Goal: Check status: Check status

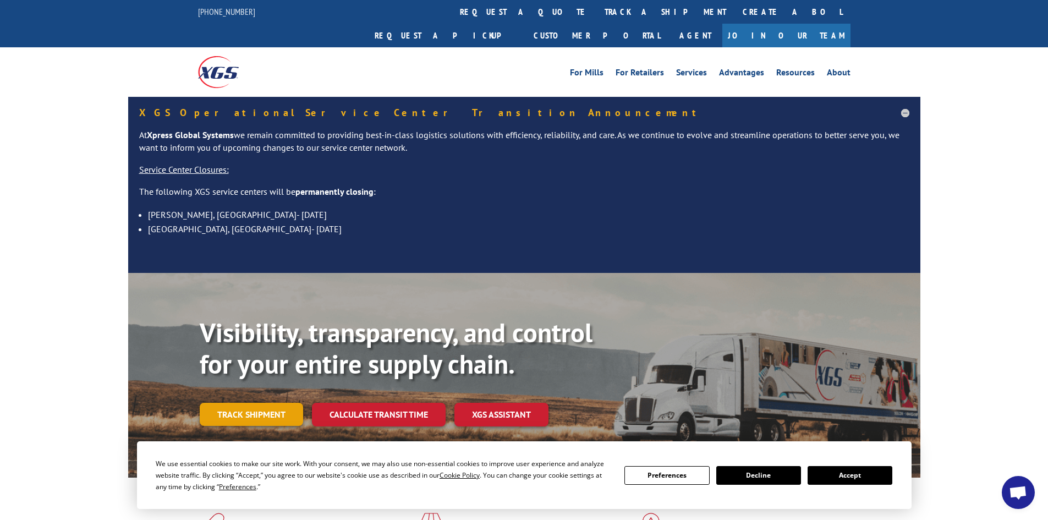
click at [259, 403] on link "Track shipment" at bounding box center [251, 414] width 103 height 23
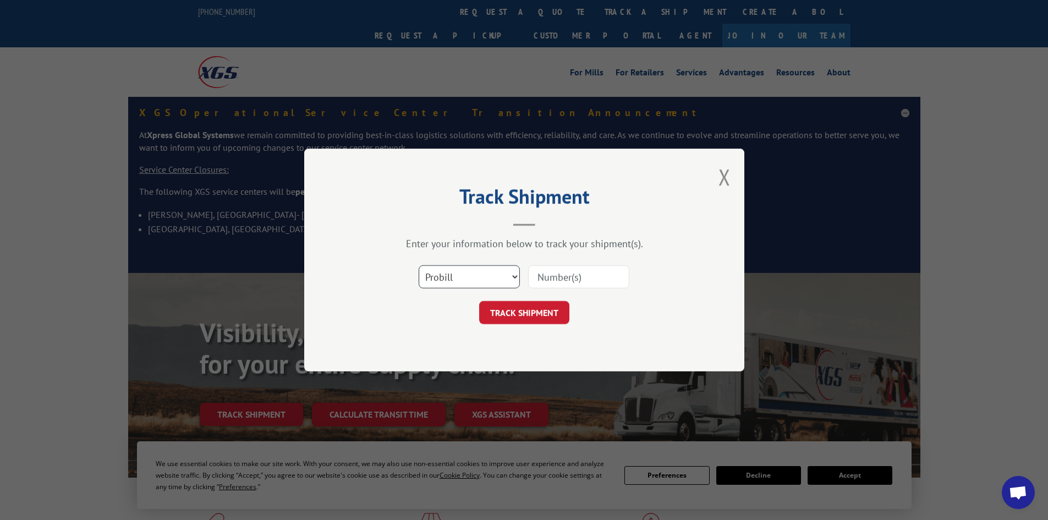
click at [472, 277] on select "Select category... Probill BOL PO" at bounding box center [469, 276] width 101 height 23
select select "bol"
click at [419, 265] on select "Select category... Probill BOL PO" at bounding box center [469, 276] width 101 height 23
click at [568, 278] on input at bounding box center [578, 276] width 101 height 23
paste input "444255"
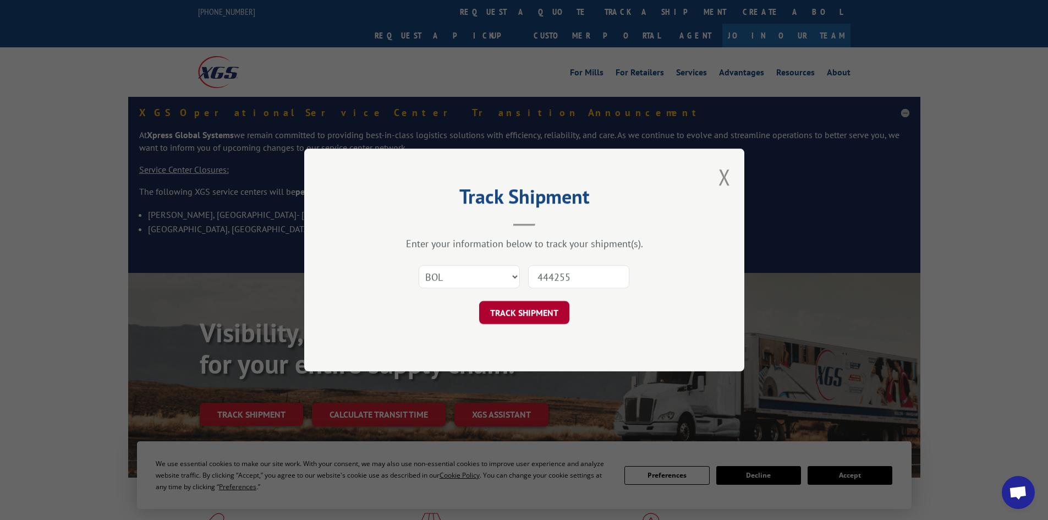
type input "444255"
click at [525, 311] on button "TRACK SHIPMENT" at bounding box center [524, 312] width 90 height 23
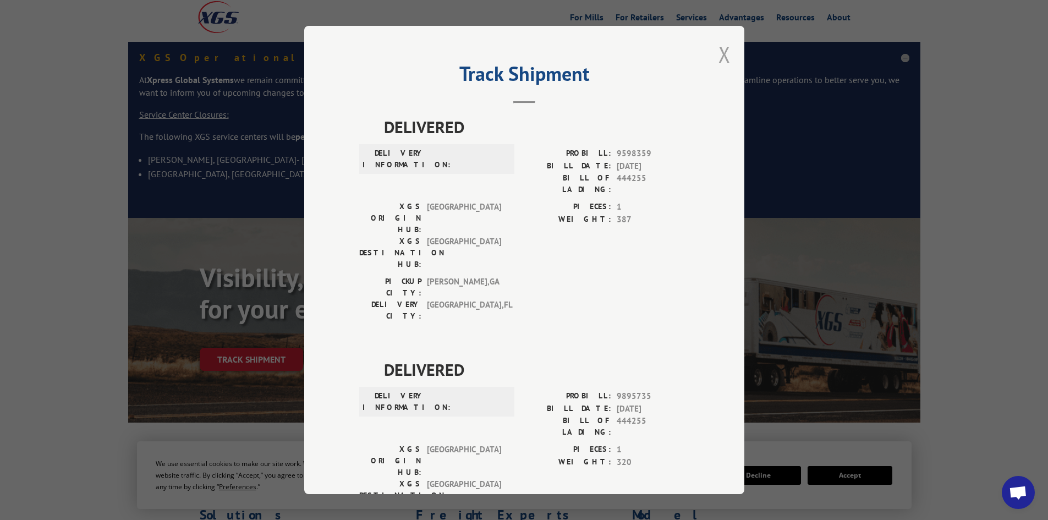
click at [720, 48] on button "Close modal" at bounding box center [725, 54] width 12 height 29
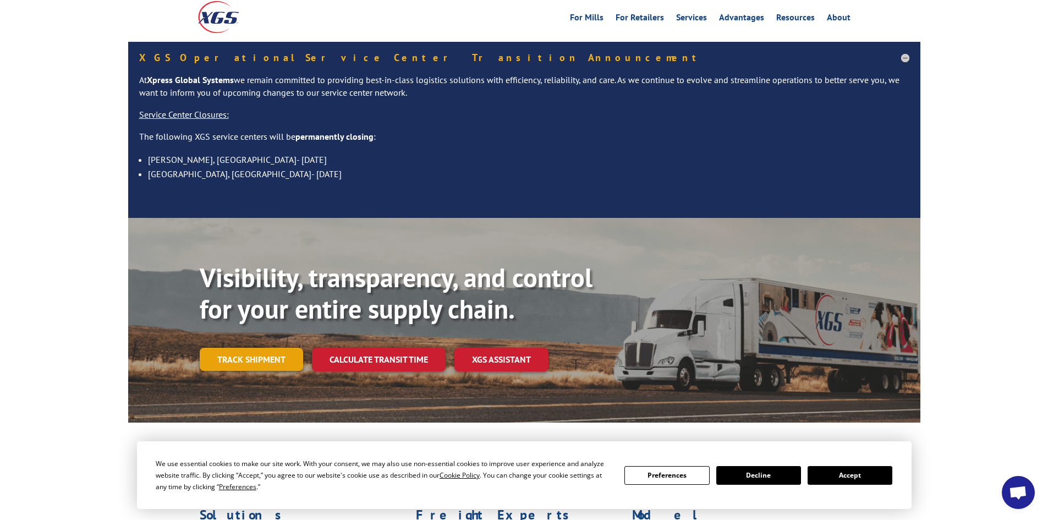
click at [234, 348] on link "Track shipment" at bounding box center [251, 359] width 103 height 23
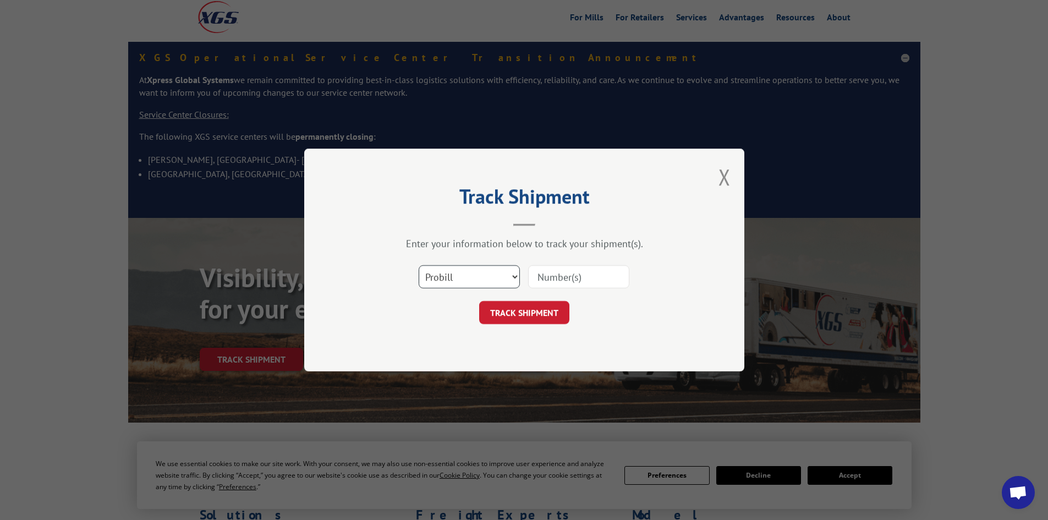
click at [479, 274] on select "Select category... Probill BOL PO" at bounding box center [469, 276] width 101 height 23
select select "bol"
click at [419, 265] on select "Select category... Probill BOL PO" at bounding box center [469, 276] width 101 height 23
click at [556, 277] on input at bounding box center [578, 276] width 101 height 23
paste input "5106669"
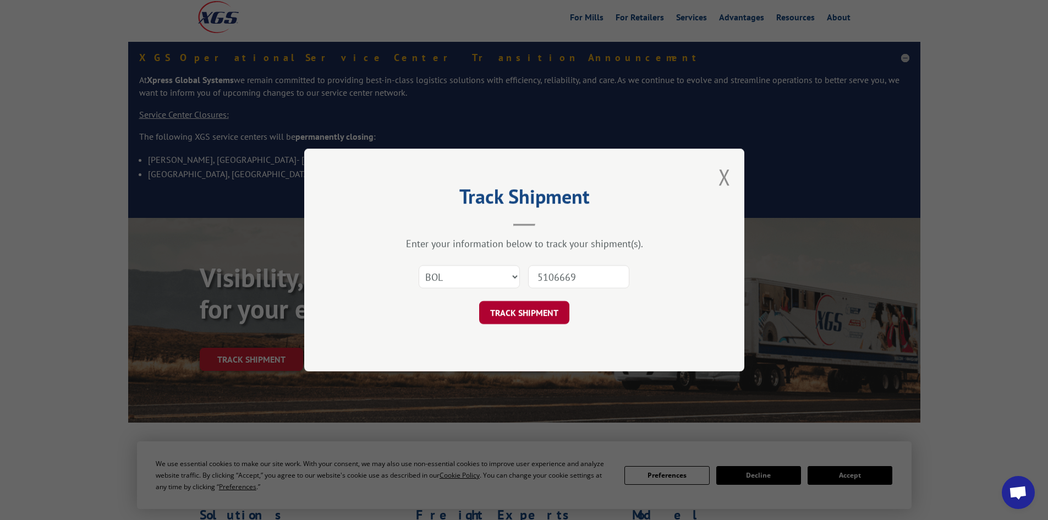
type input "5106669"
click at [536, 308] on button "TRACK SHIPMENT" at bounding box center [524, 312] width 90 height 23
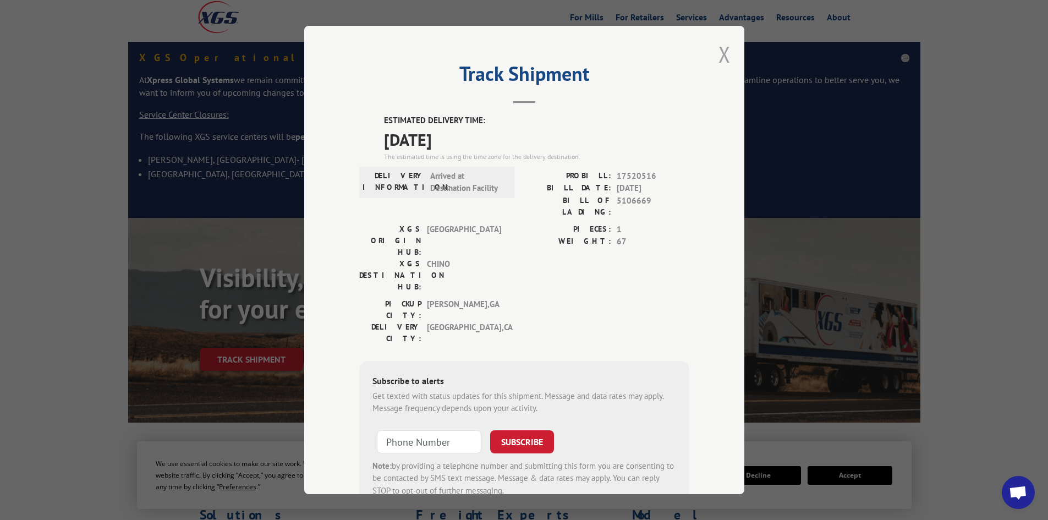
click at [719, 53] on button "Close modal" at bounding box center [725, 54] width 12 height 29
